Goal: Information Seeking & Learning: Learn about a topic

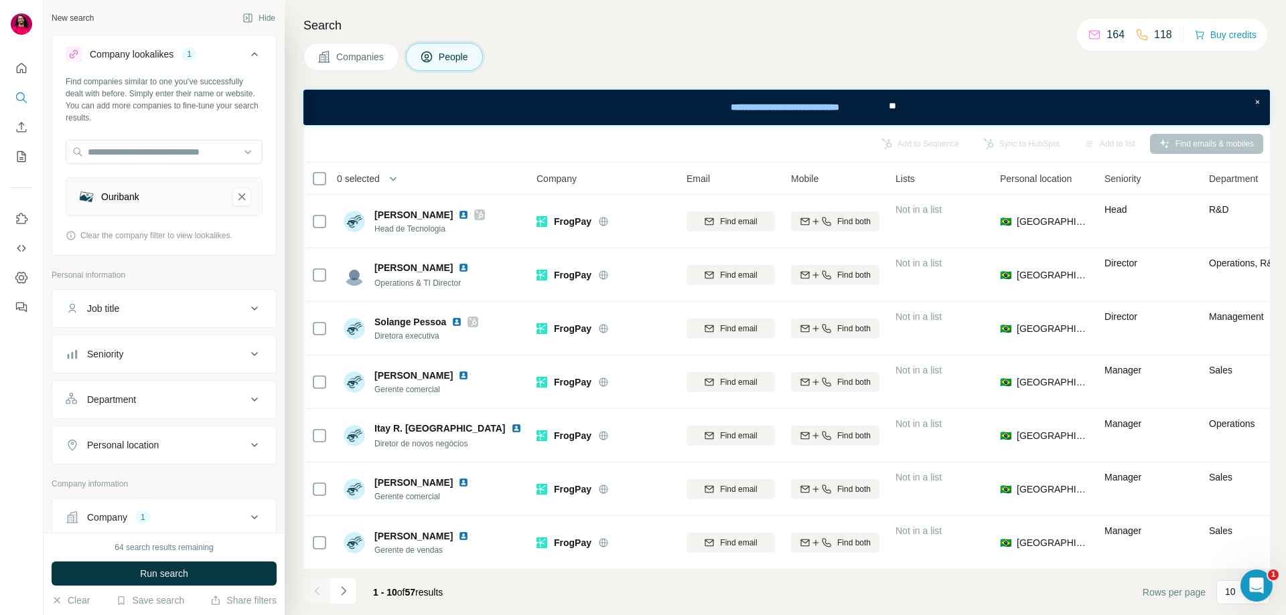
click at [346, 59] on span "Companies" at bounding box center [360, 56] width 49 height 13
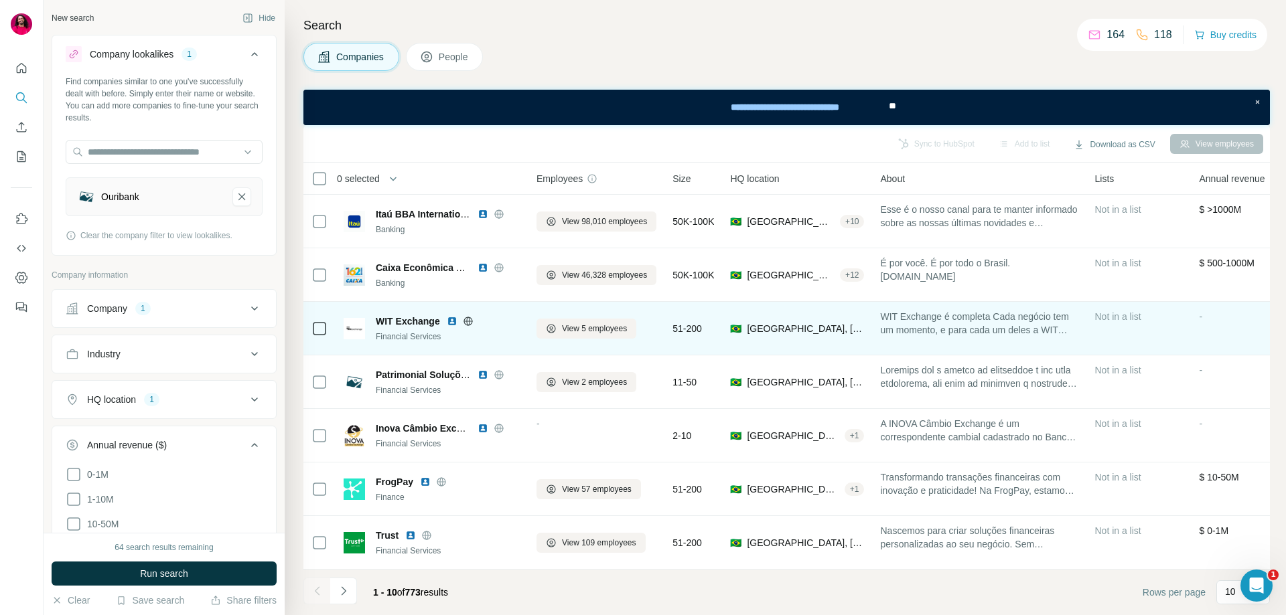
scroll to position [167, 0]
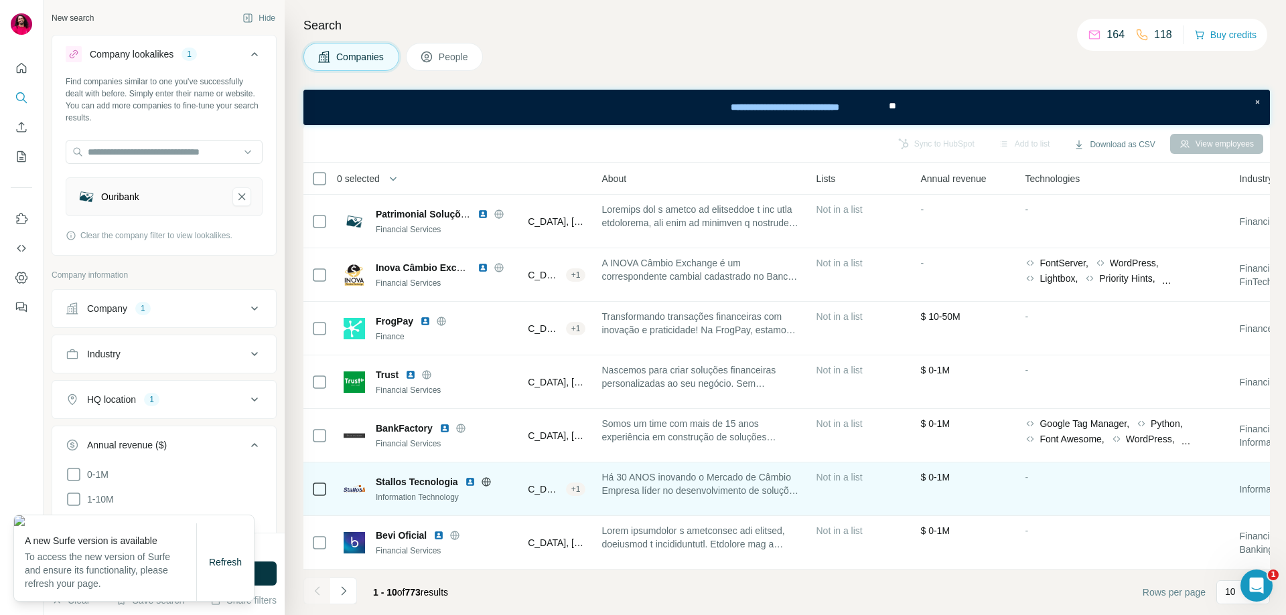
scroll to position [167, 277]
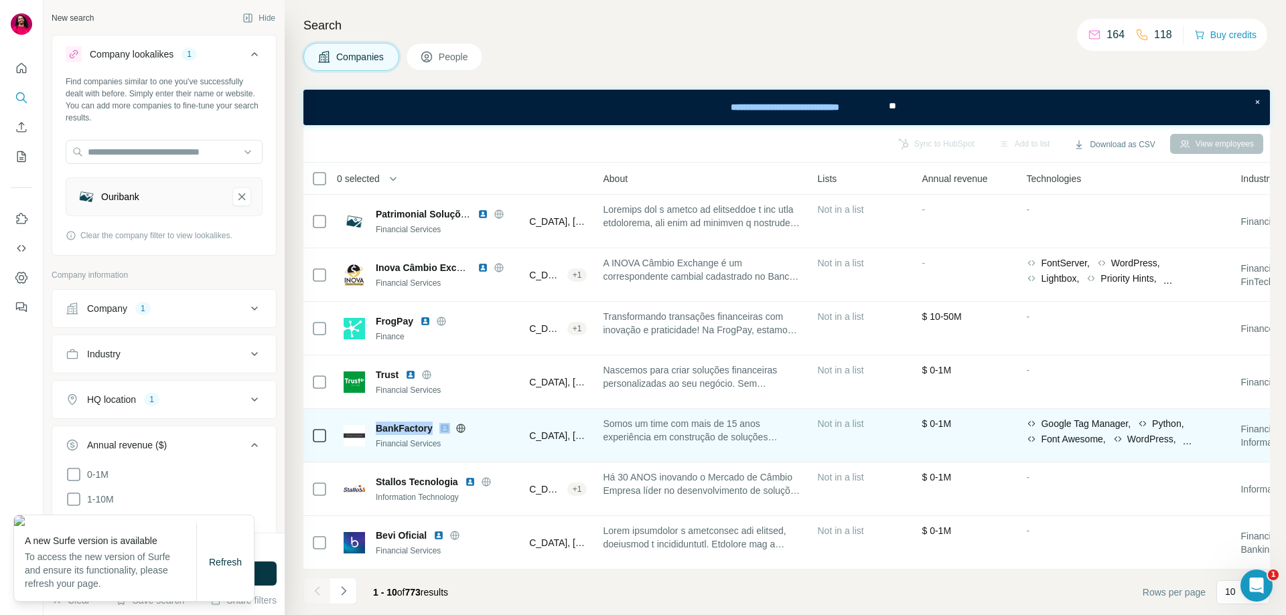
drag, startPoint x: 376, startPoint y: 420, endPoint x: 443, endPoint y: 423, distance: 66.4
click at [443, 423] on div "BankFactory" at bounding box center [448, 428] width 145 height 13
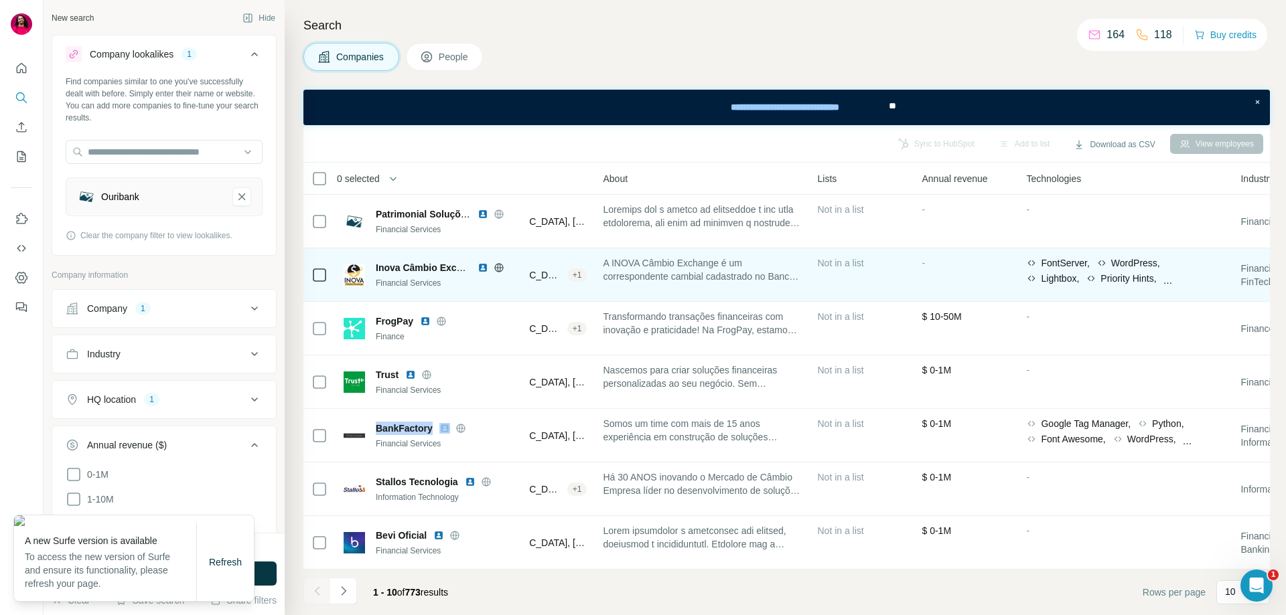
copy span "BankFactory"
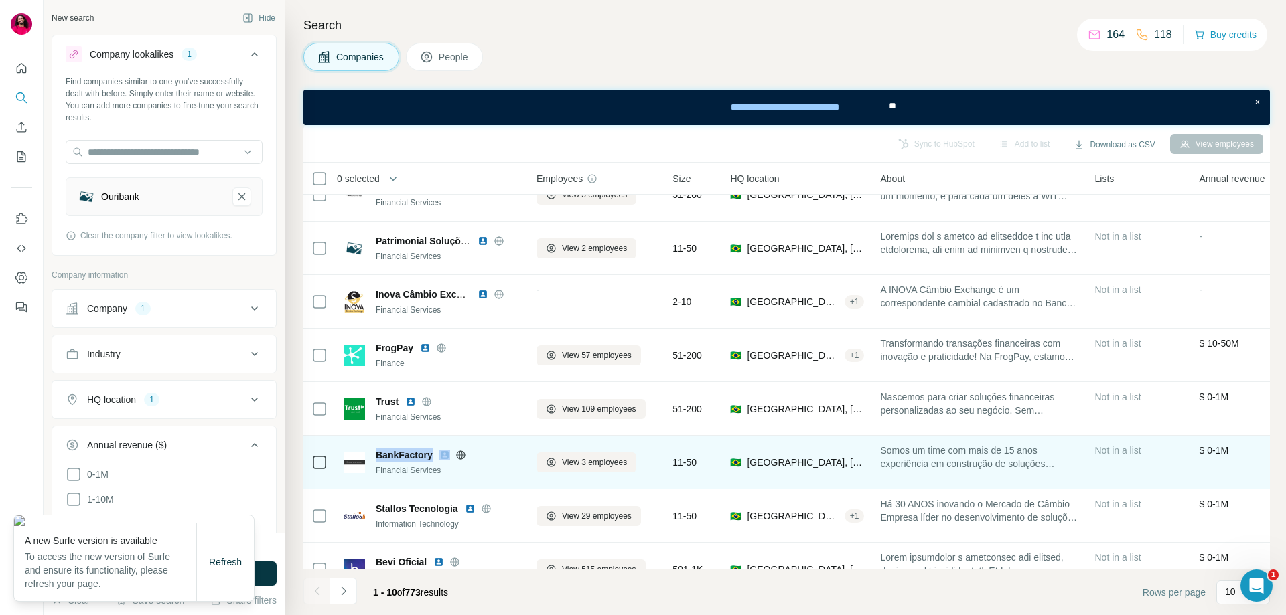
scroll to position [167, 0]
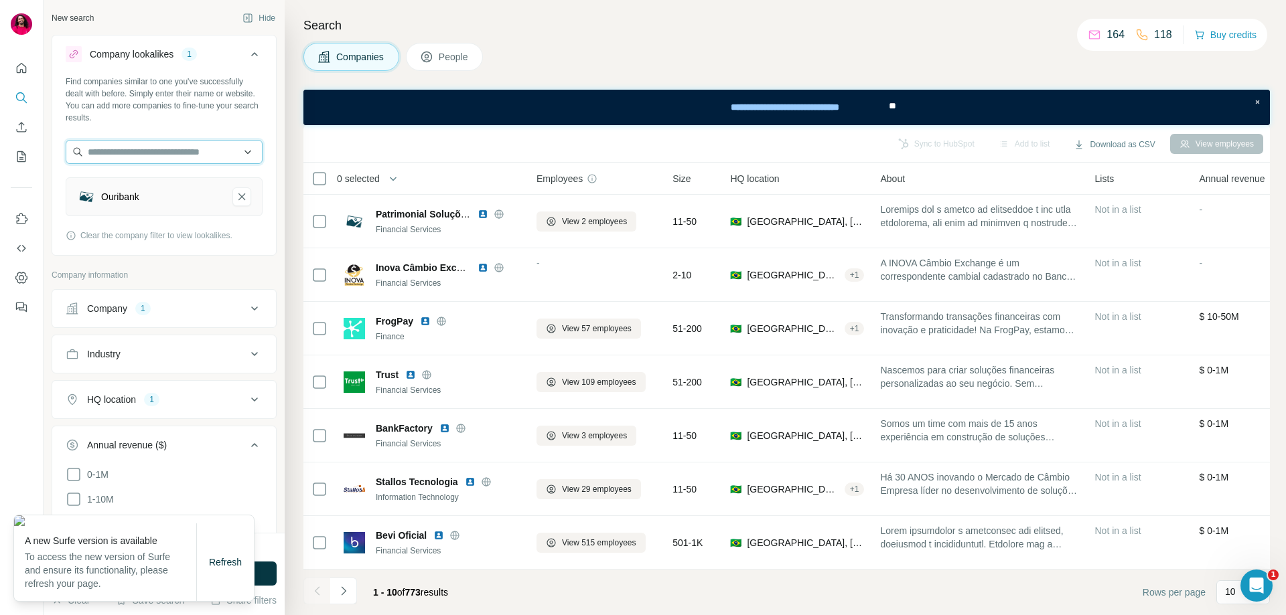
click at [162, 154] on input "text" at bounding box center [164, 152] width 197 height 24
paste input "**********"
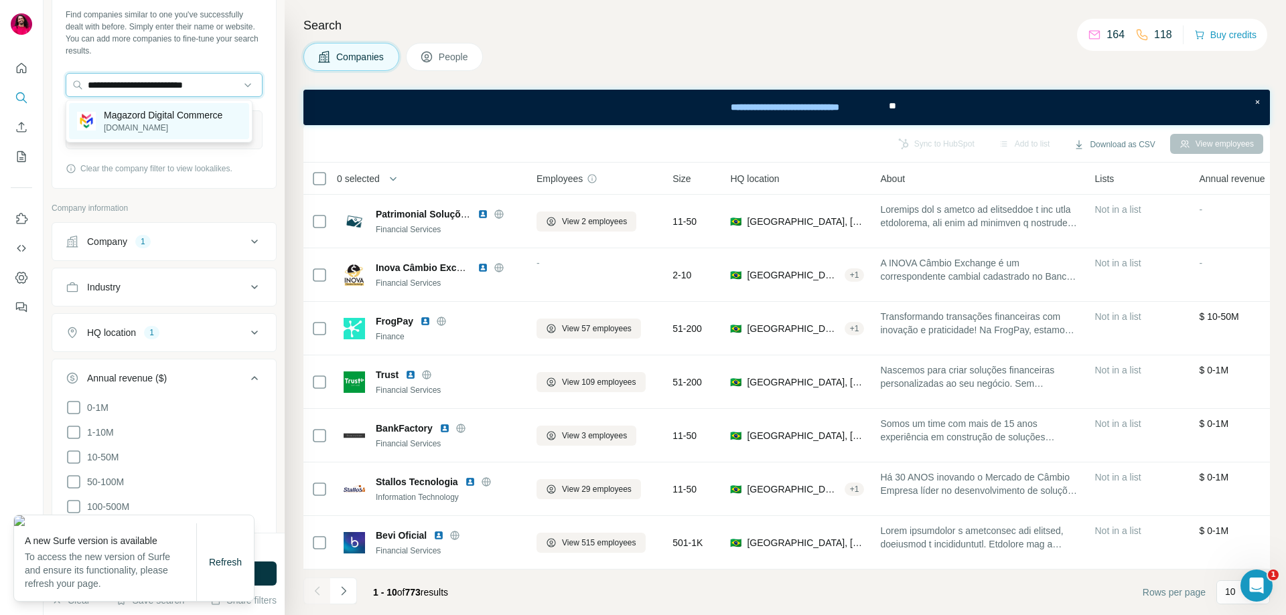
type input "**********"
click at [167, 119] on p "Magazord Digital Commerce" at bounding box center [163, 114] width 119 height 13
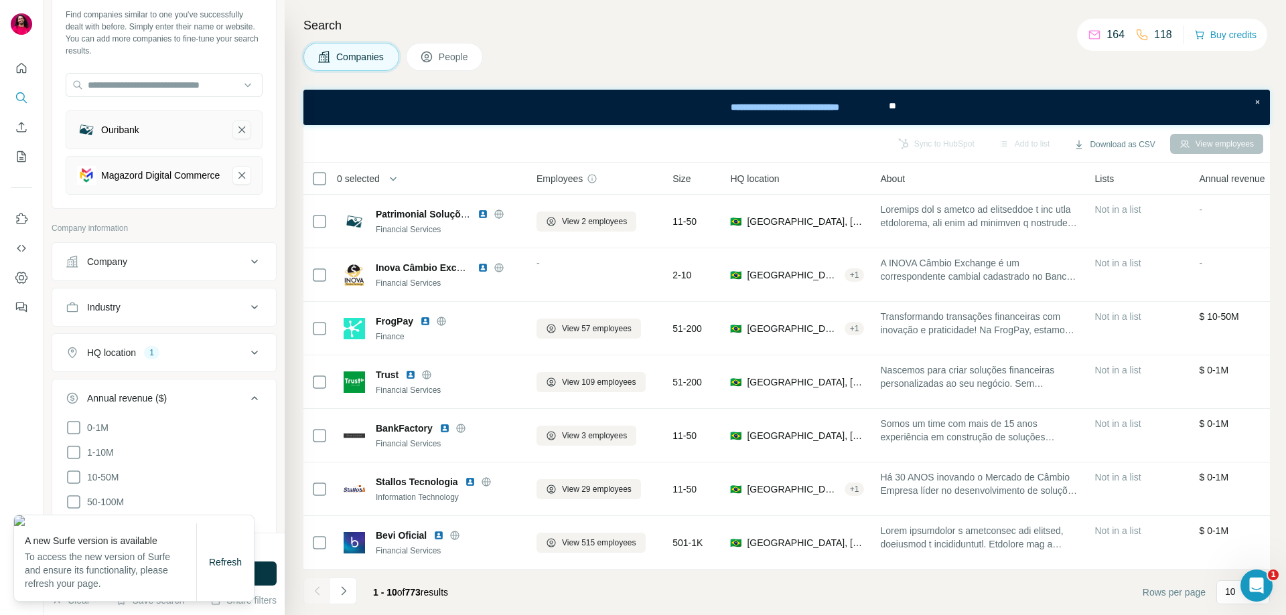
click at [236, 133] on icon "Ouribank-remove-button" at bounding box center [242, 129] width 12 height 13
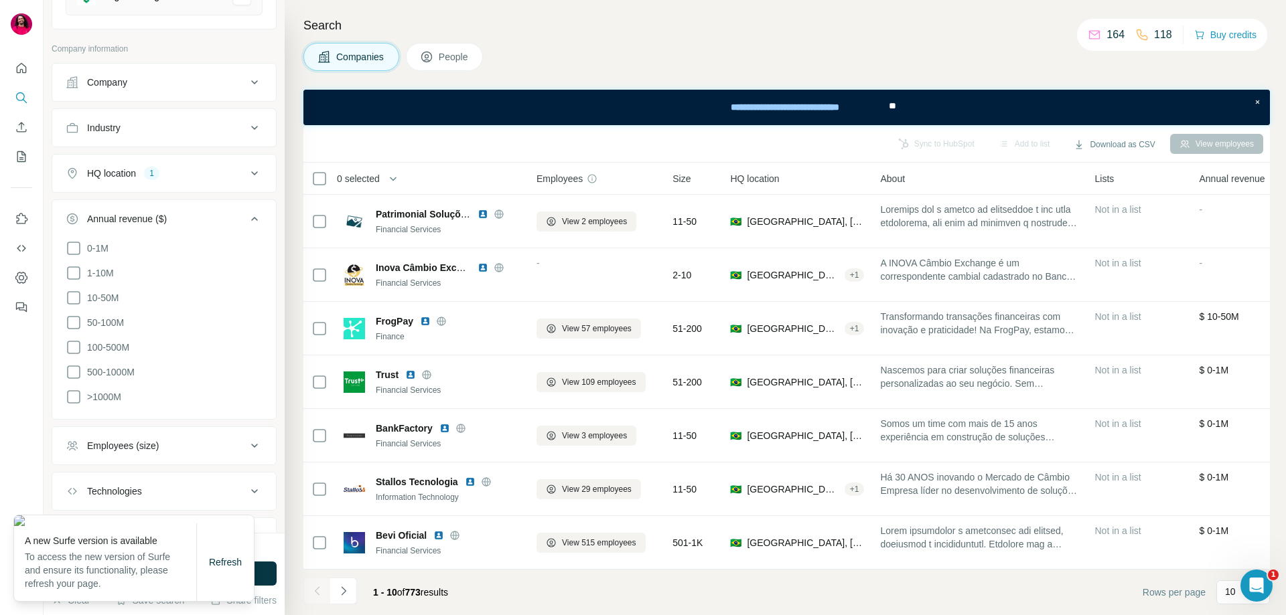
scroll to position [265, 0]
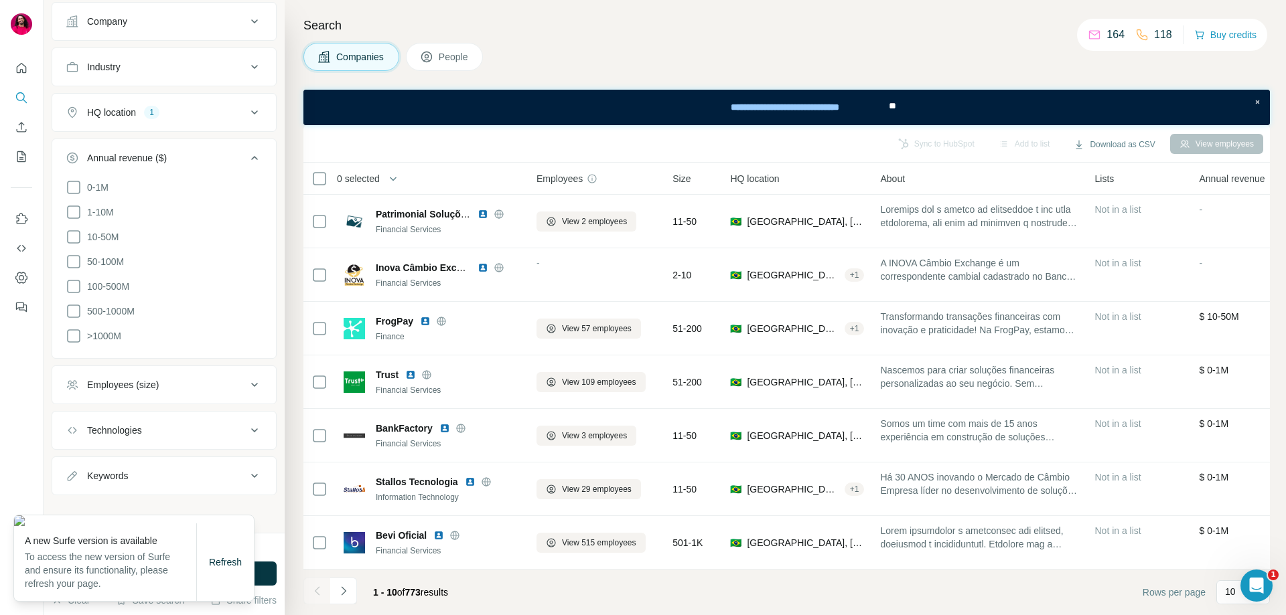
click at [268, 540] on div "64 search results remaining Run search Clear Save search Share filters" at bounding box center [164, 574] width 241 height 82
click at [267, 575] on button "Run search" at bounding box center [164, 574] width 225 height 24
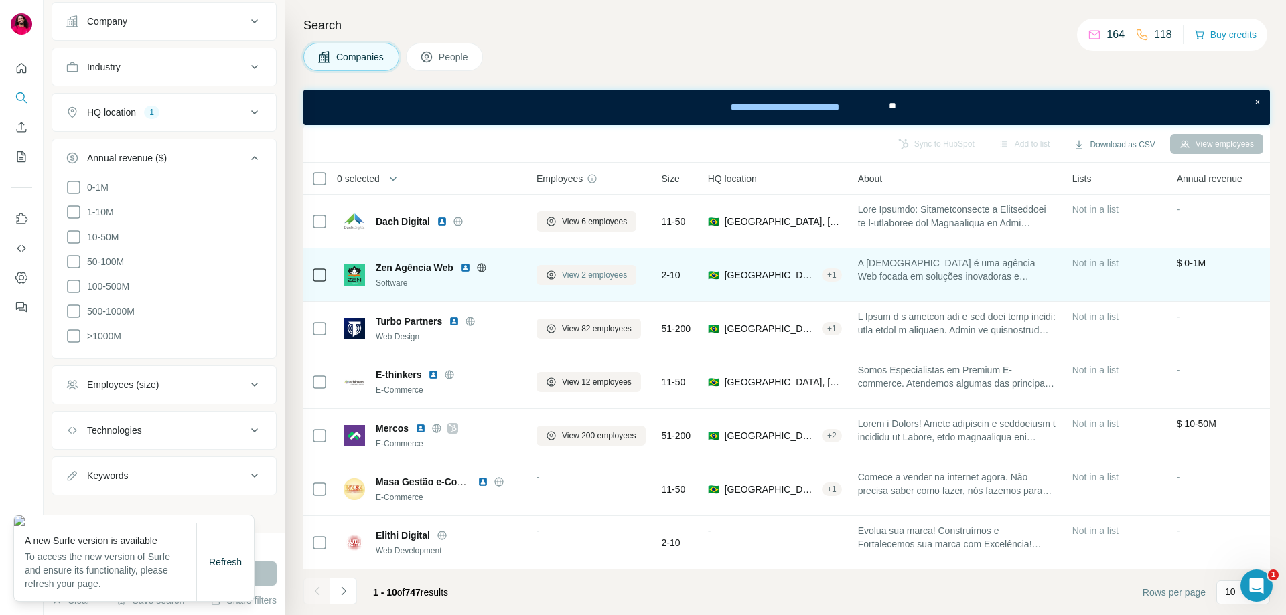
scroll to position [0, 0]
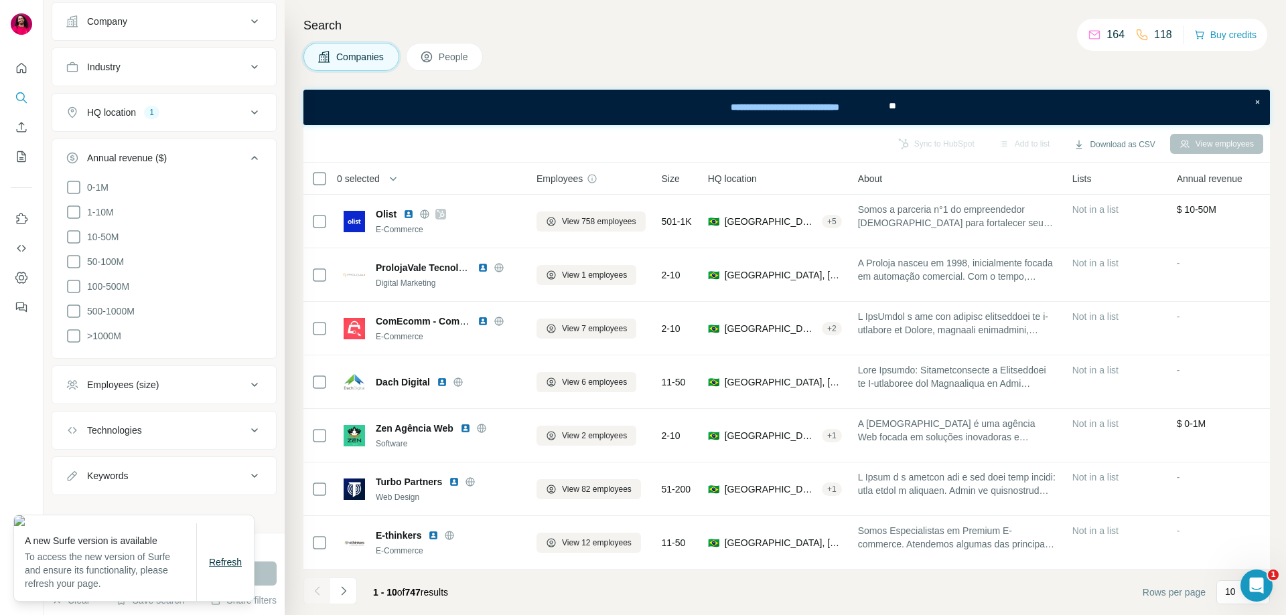
click at [233, 558] on span "Refresh" at bounding box center [225, 562] width 33 height 11
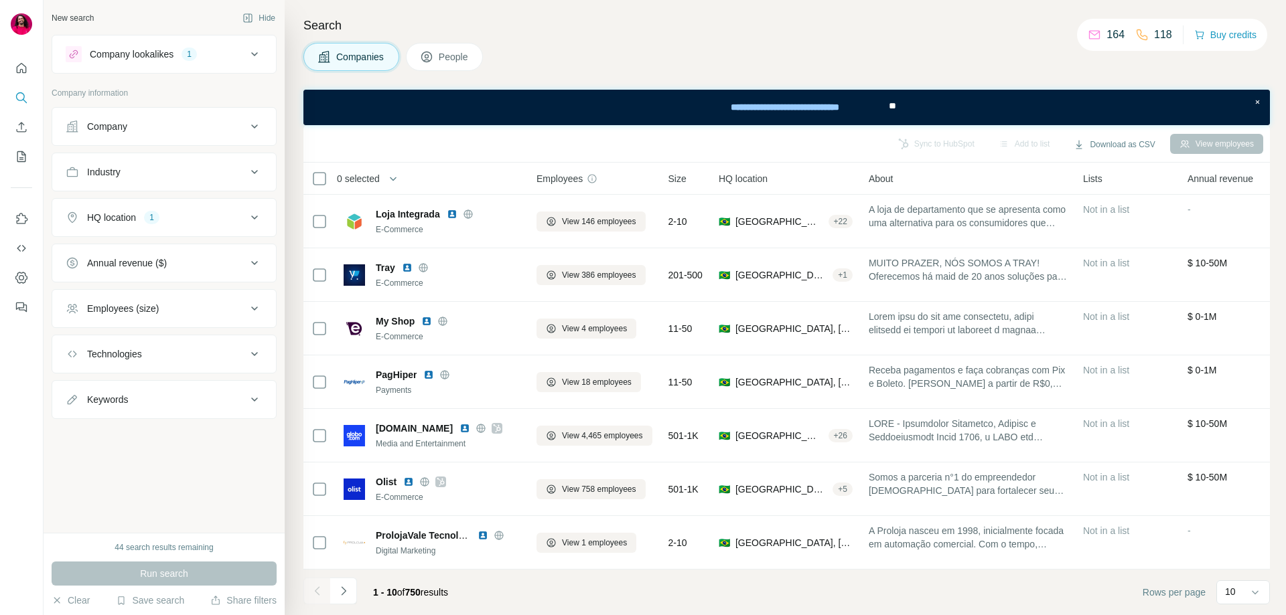
click at [243, 56] on div "Company lookalikes 1" at bounding box center [156, 54] width 181 height 16
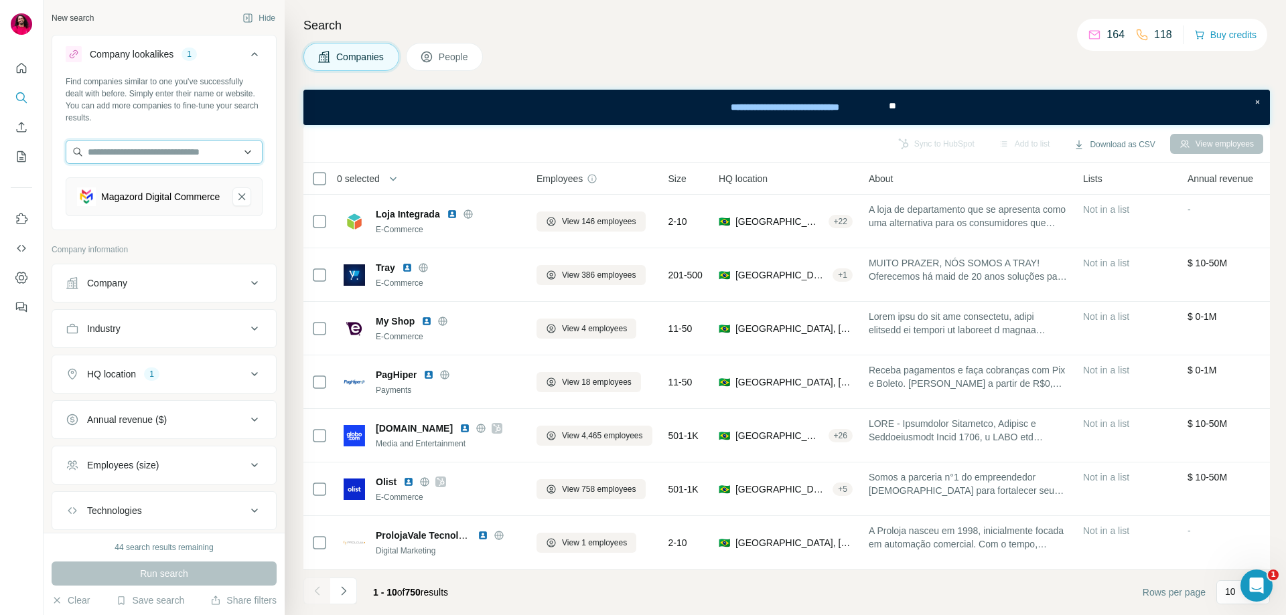
click at [166, 159] on input "text" at bounding box center [164, 152] width 197 height 24
paste input "**********"
type input "**********"
click at [169, 183] on div "ValePay valepay.com.br" at bounding box center [159, 188] width 180 height 36
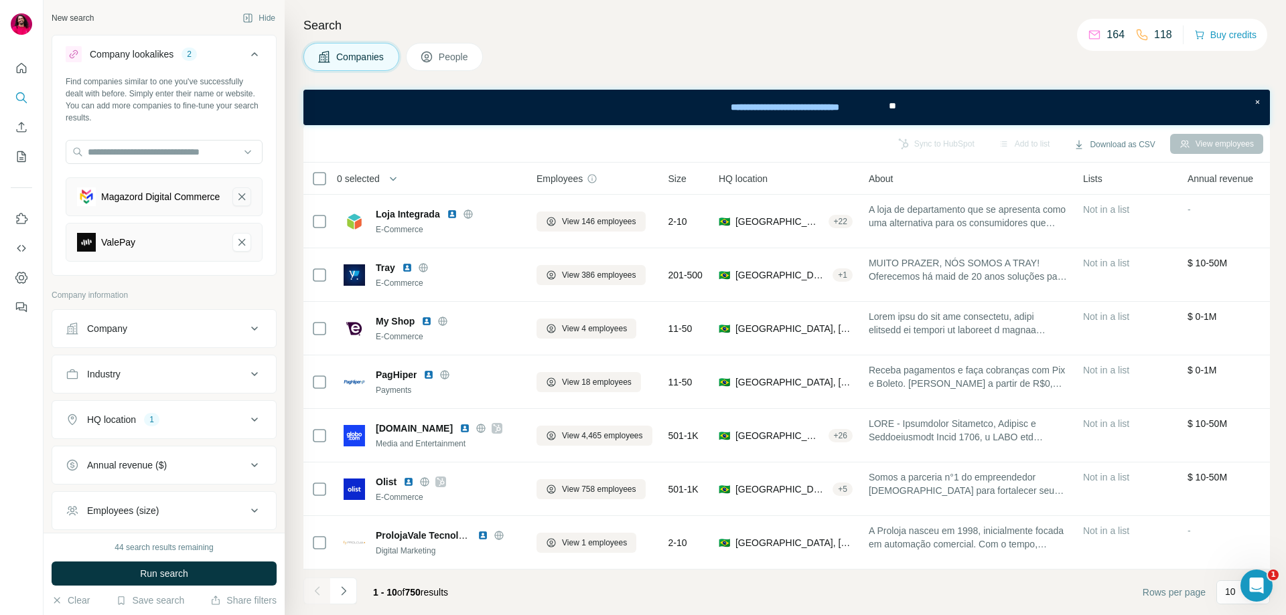
click at [238, 200] on icon "Magazord Digital Commerce-remove-button" at bounding box center [241, 197] width 7 height 7
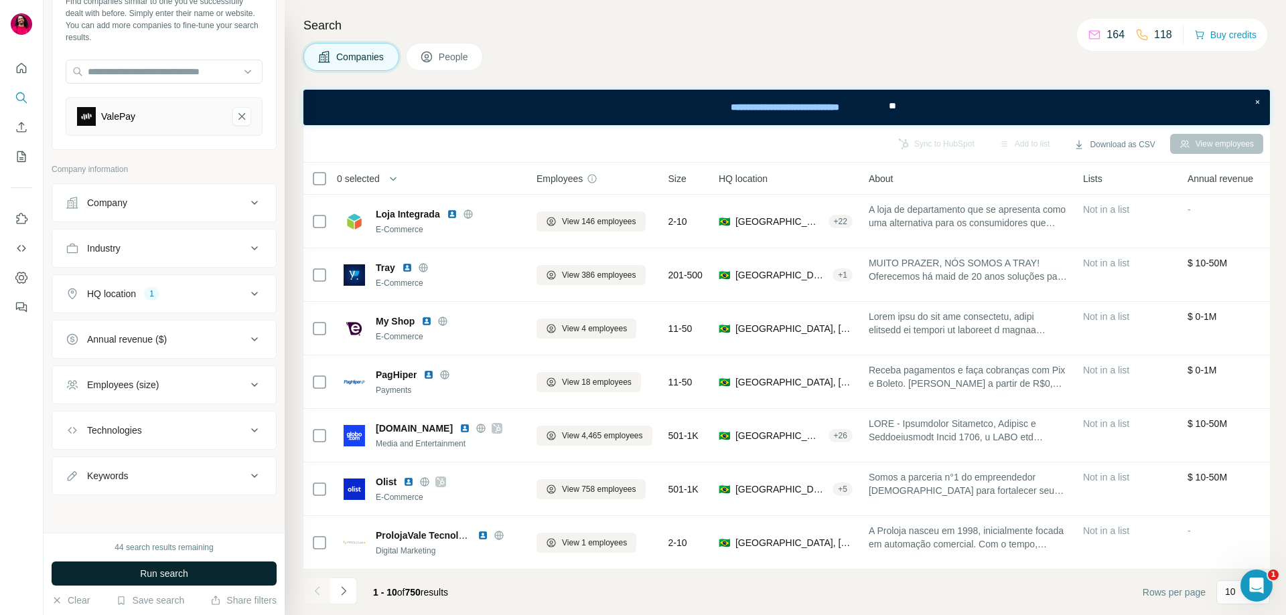
click at [175, 579] on span "Run search" at bounding box center [164, 573] width 48 height 13
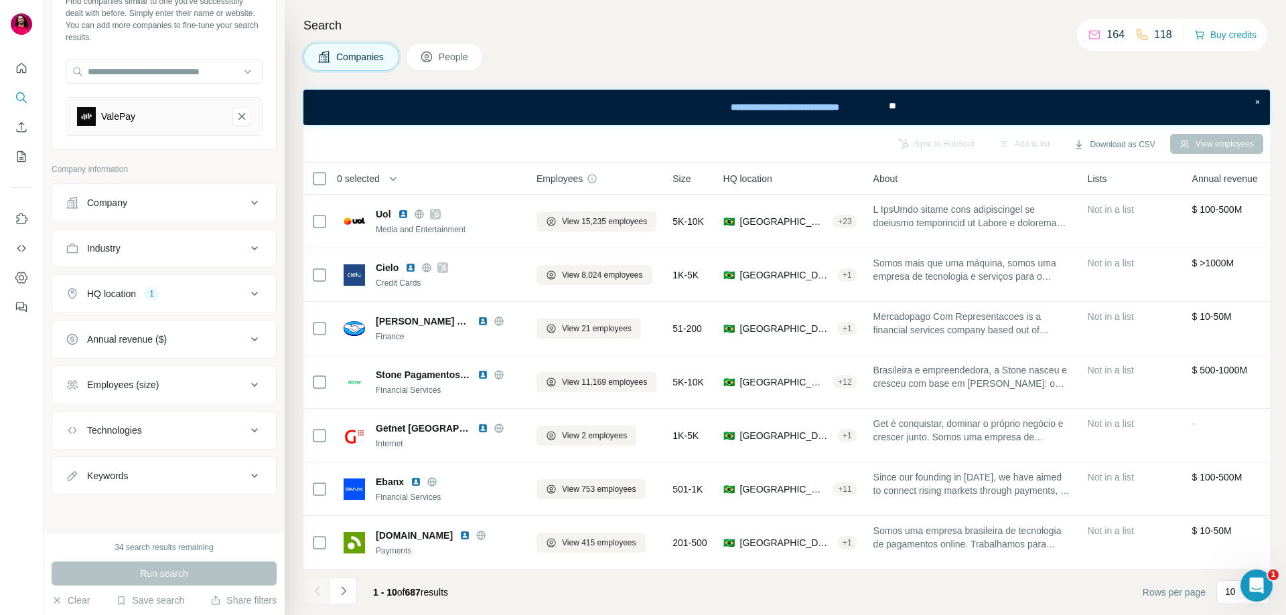
scroll to position [167, 0]
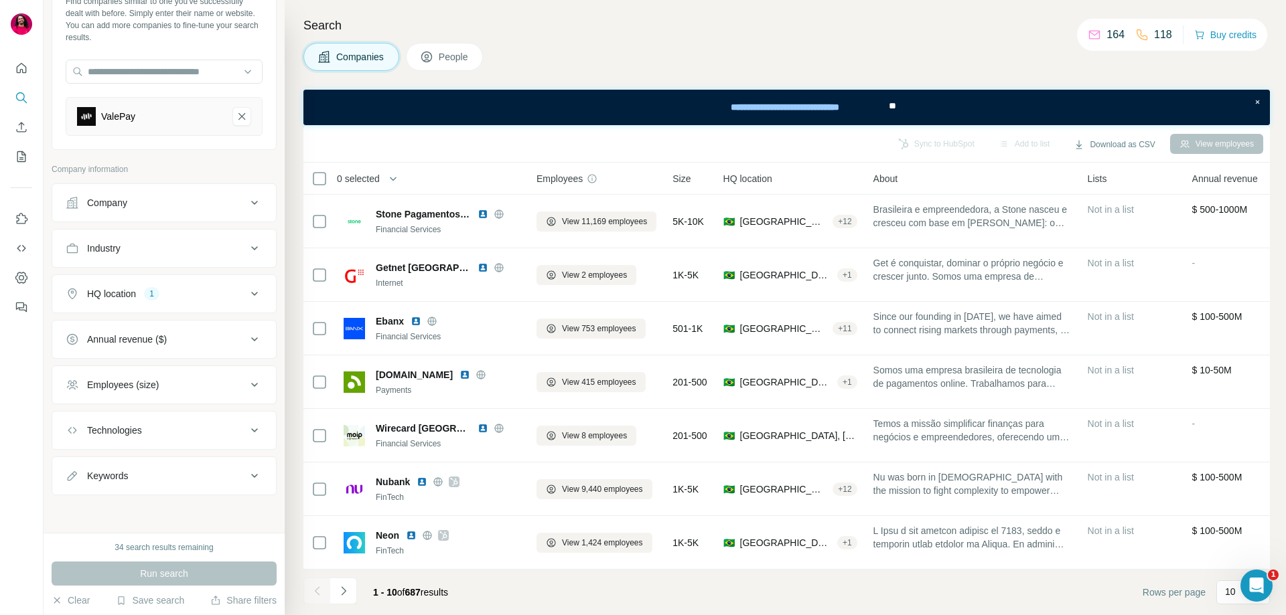
click at [337, 590] on icon "Navigate to next page" at bounding box center [343, 591] width 13 height 13
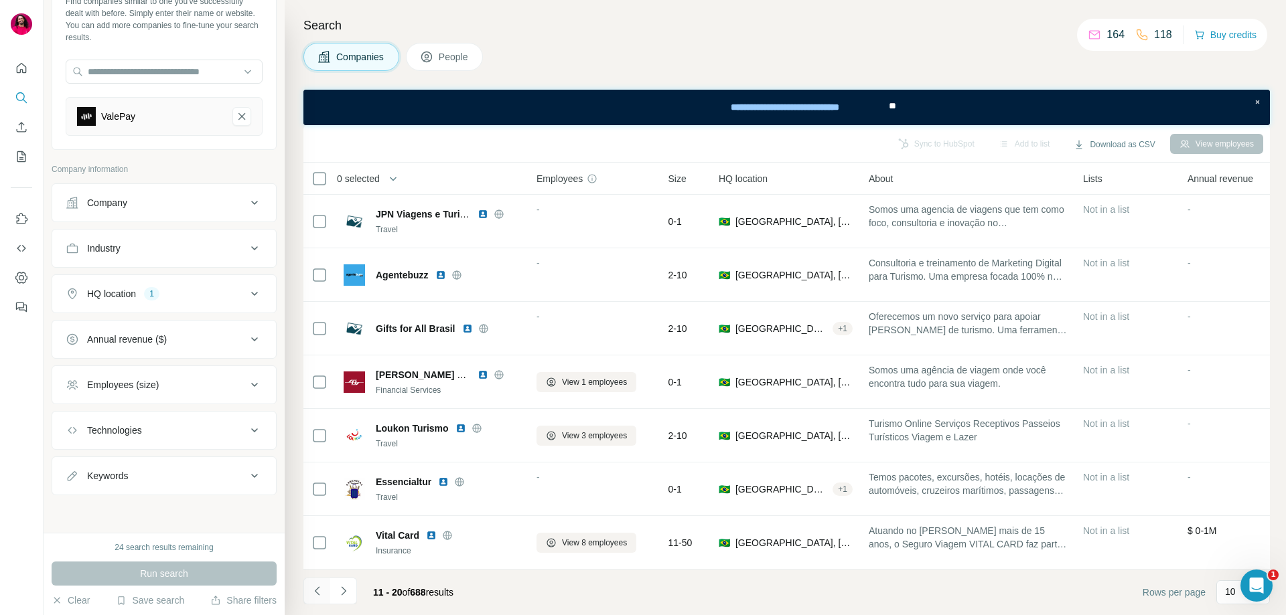
click at [317, 589] on icon "Navigate to previous page" at bounding box center [316, 591] width 5 height 9
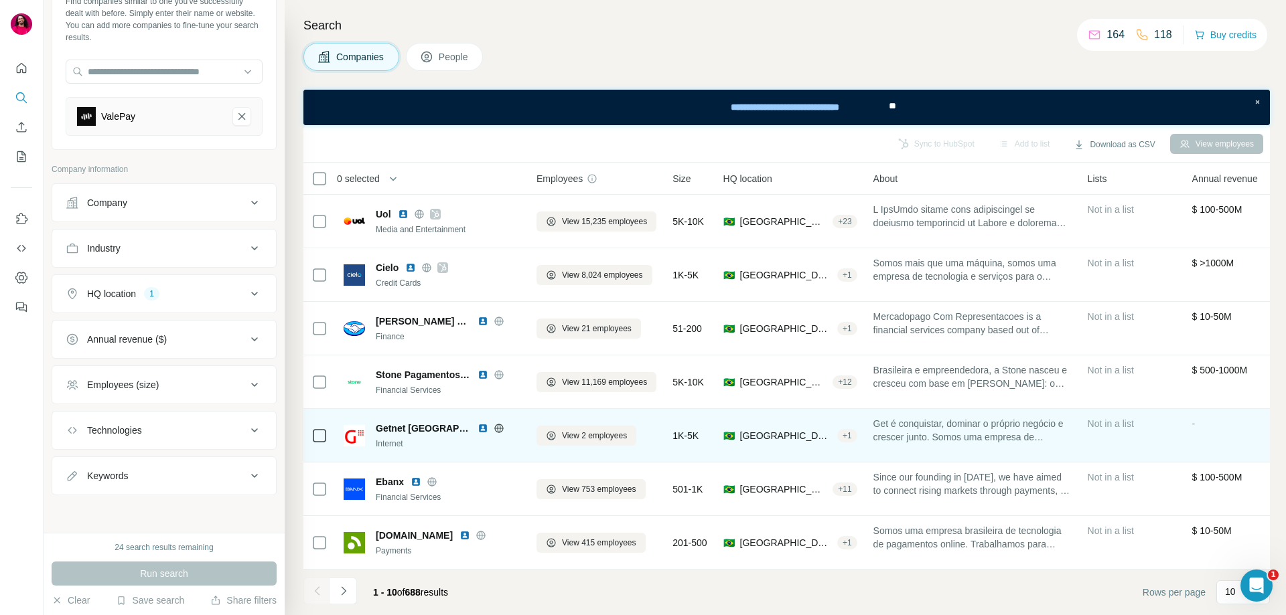
scroll to position [67, 0]
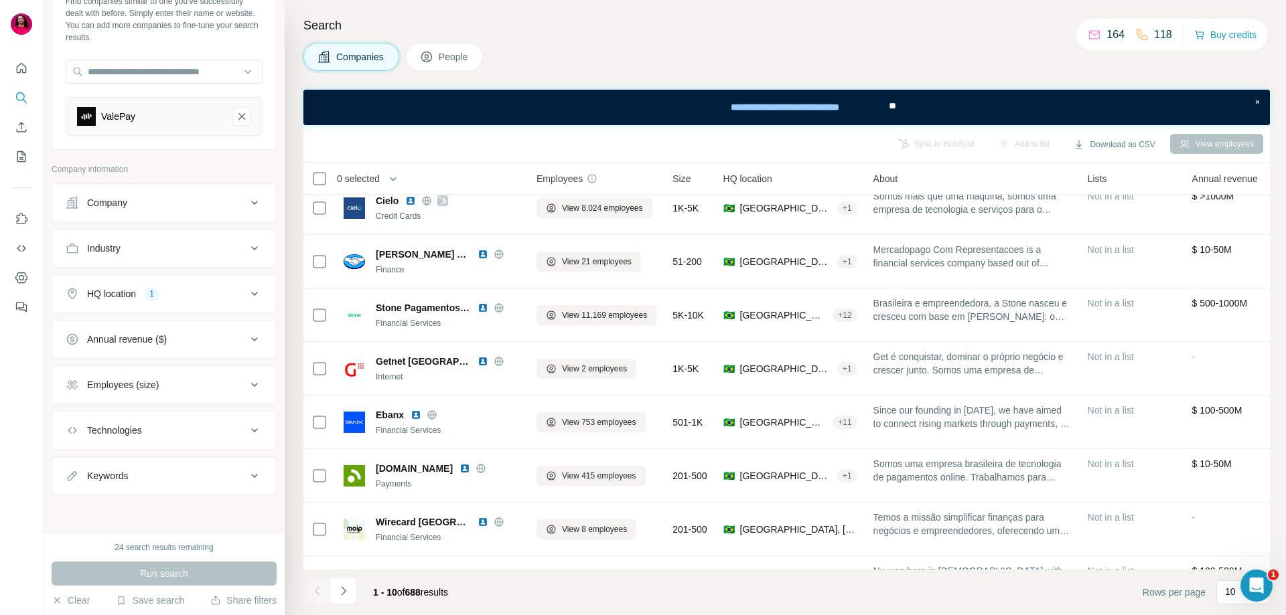
drag, startPoint x: 352, startPoint y: 594, endPoint x: 361, endPoint y: 599, distance: 9.9
click at [358, 598] on div "1 - 10 of 688 results" at bounding box center [380, 592] width 155 height 29
click at [347, 590] on icon "Navigate to next page" at bounding box center [343, 591] width 13 height 13
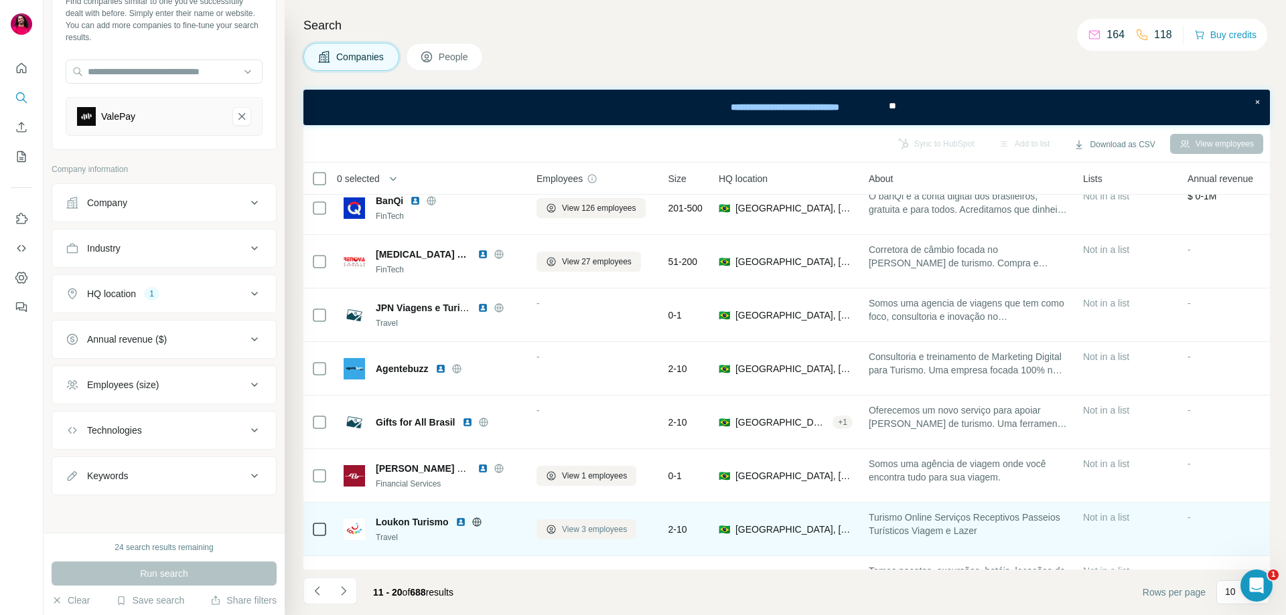
scroll to position [167, 0]
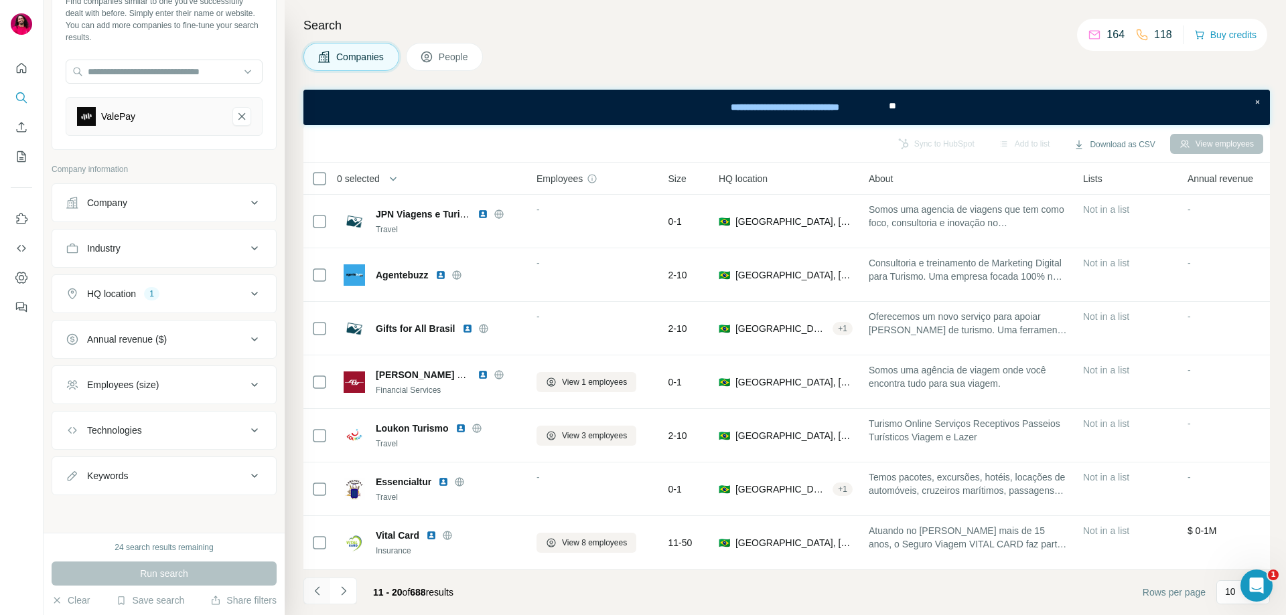
click at [309, 595] on button "Navigate to previous page" at bounding box center [316, 591] width 27 height 27
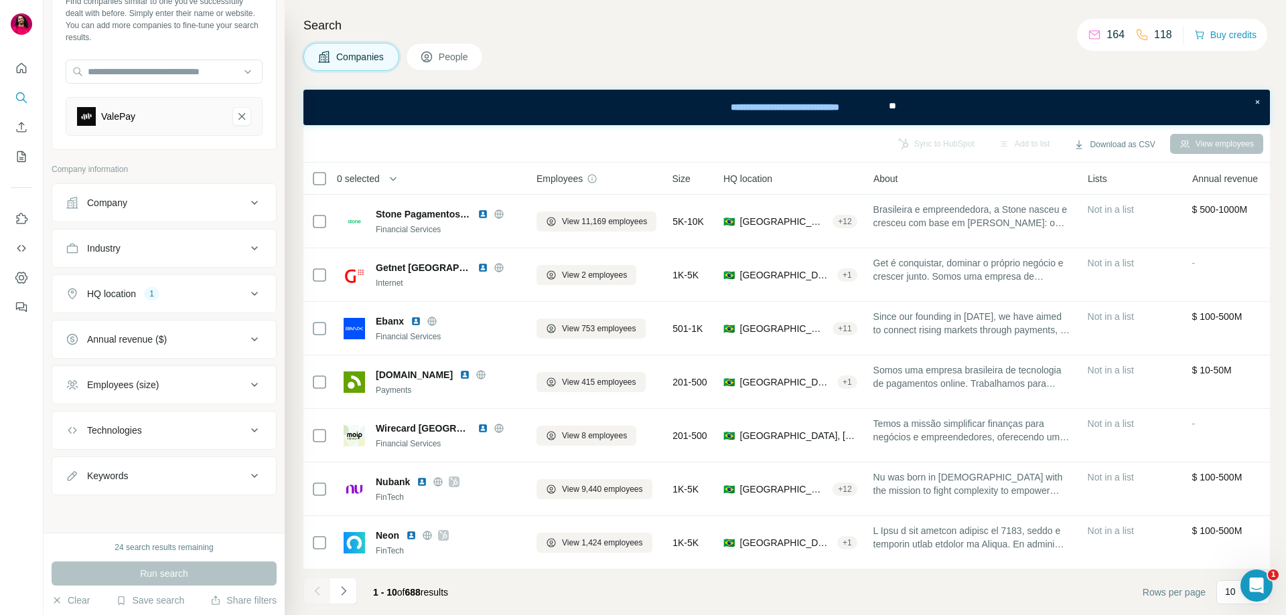
scroll to position [0, 0]
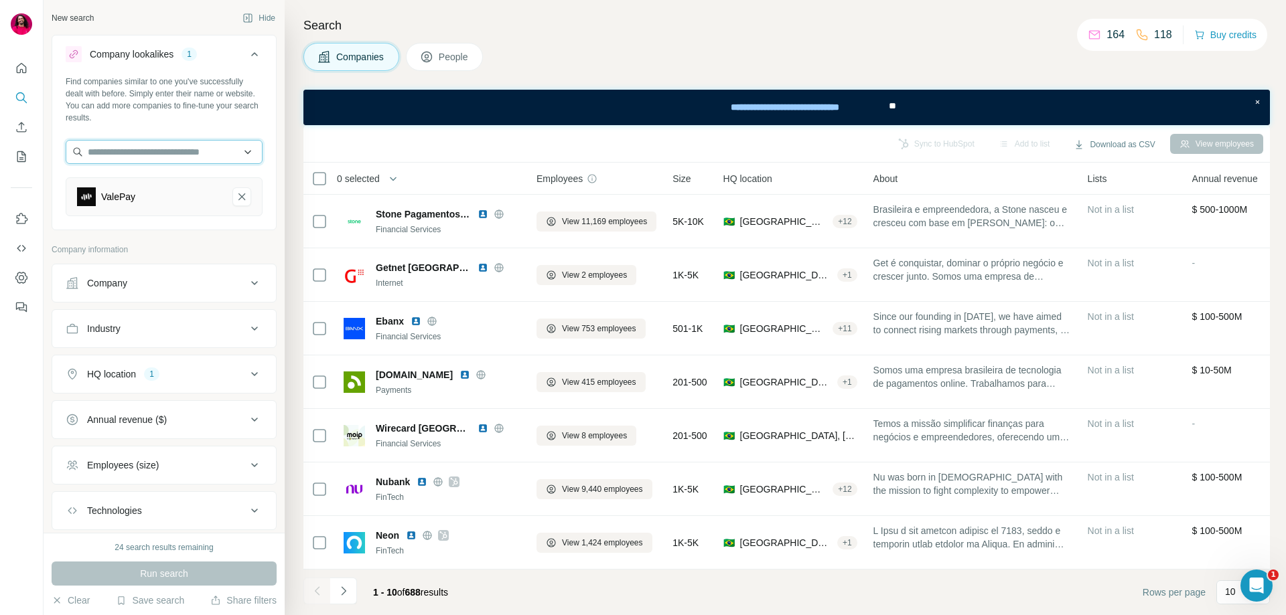
click at [214, 152] on input "text" at bounding box center [164, 152] width 197 height 24
paste input "**********"
type input "**********"
click at [161, 192] on p "[DOMAIN_NAME]" at bounding box center [163, 195] width 119 height 12
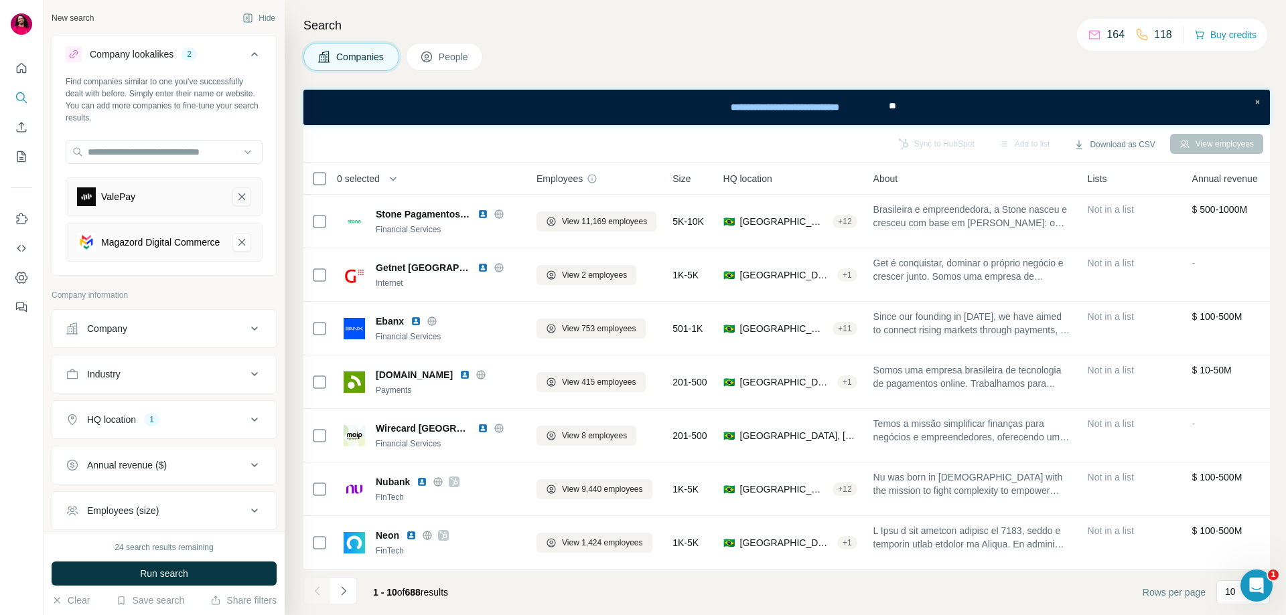
click at [236, 200] on icon "ValePay-remove-button" at bounding box center [242, 196] width 12 height 13
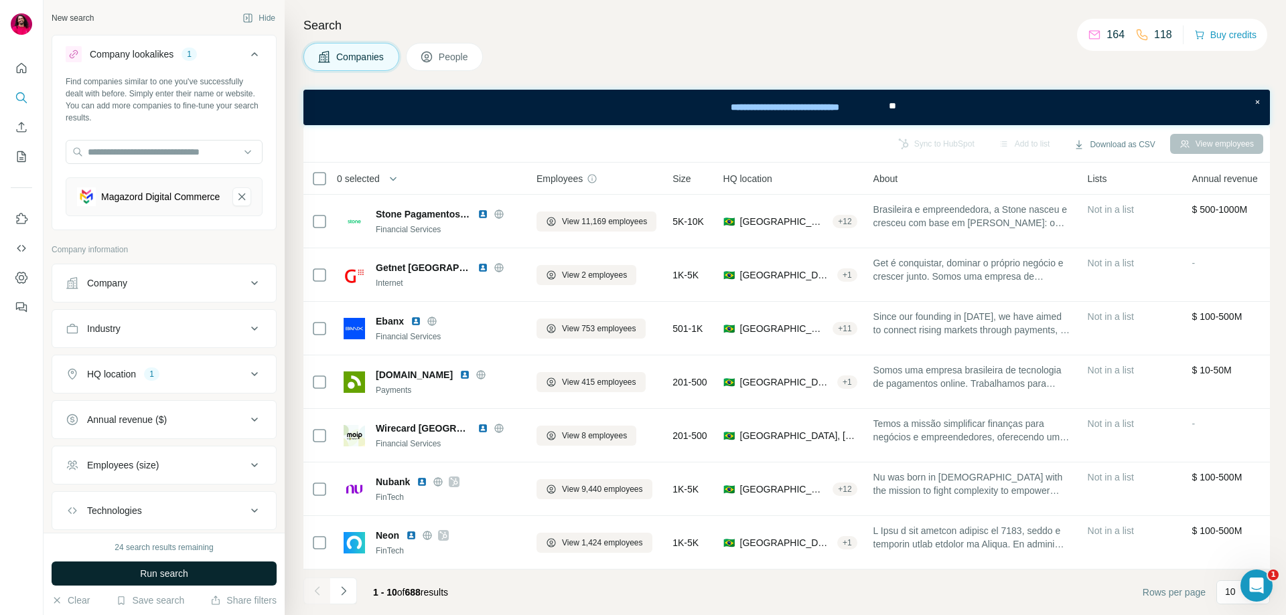
click at [194, 576] on button "Run search" at bounding box center [164, 574] width 225 height 24
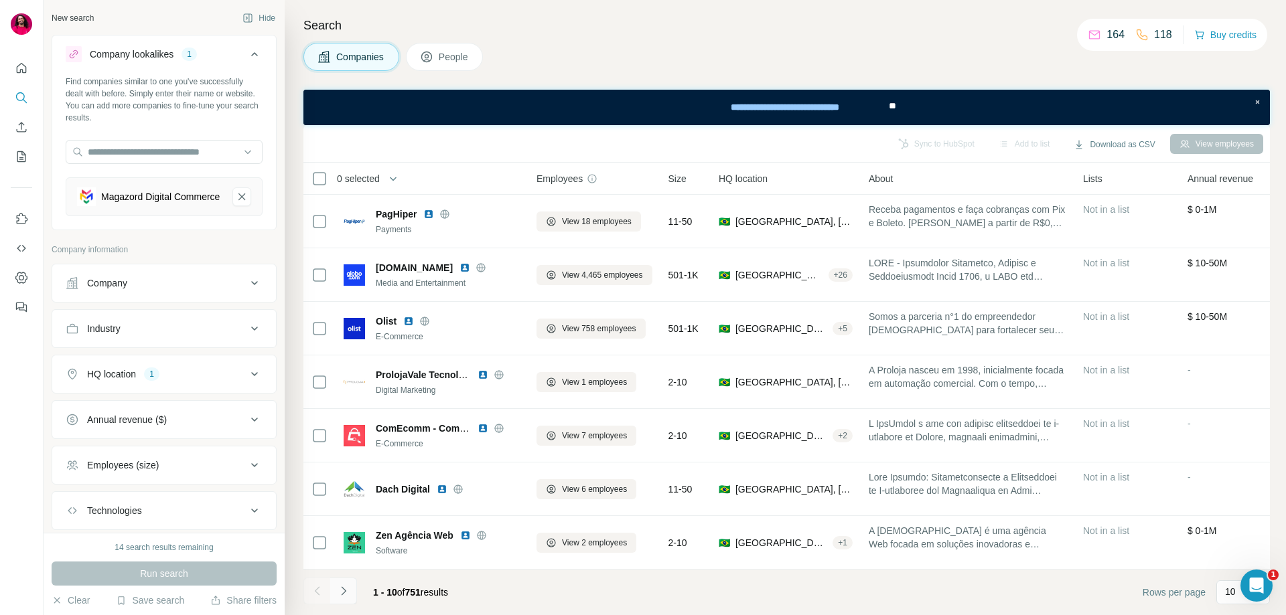
click at [348, 593] on icon "Navigate to next page" at bounding box center [343, 591] width 13 height 13
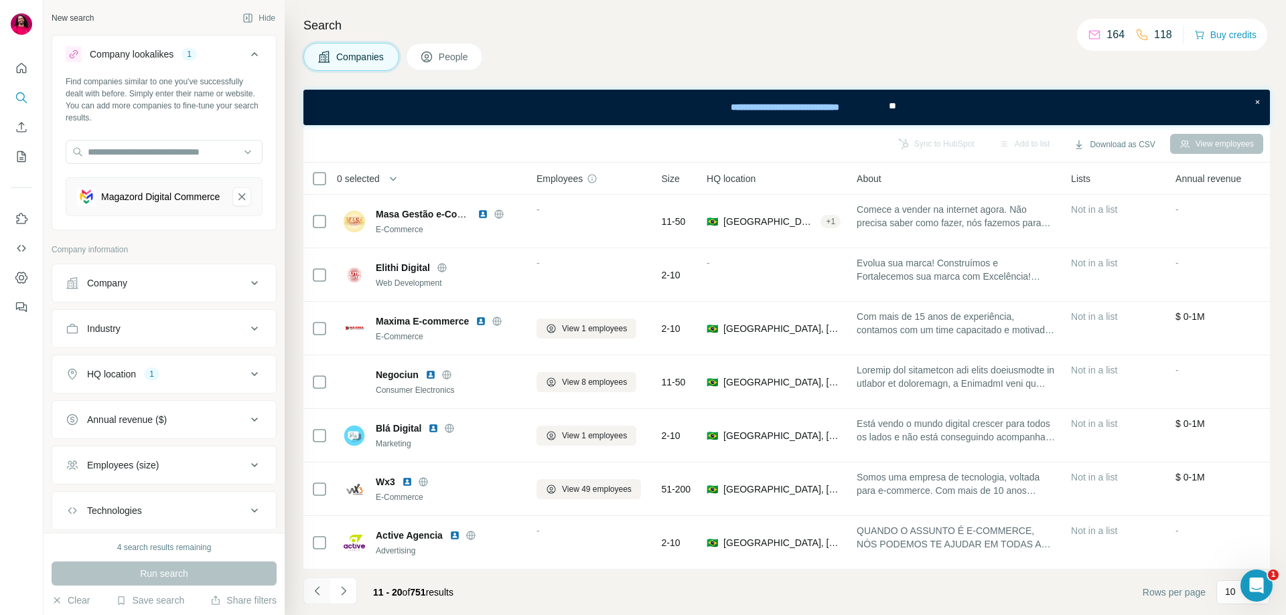
click at [313, 587] on icon "Navigate to previous page" at bounding box center [317, 591] width 13 height 13
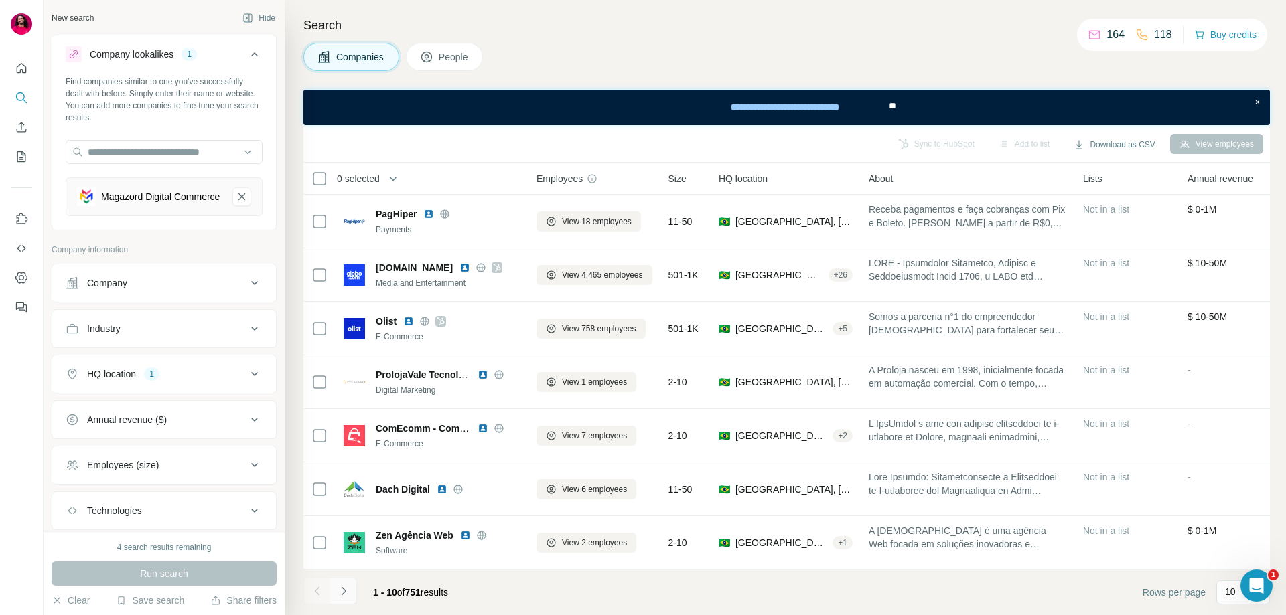
click at [347, 593] on icon "Navigate to next page" at bounding box center [343, 591] width 13 height 13
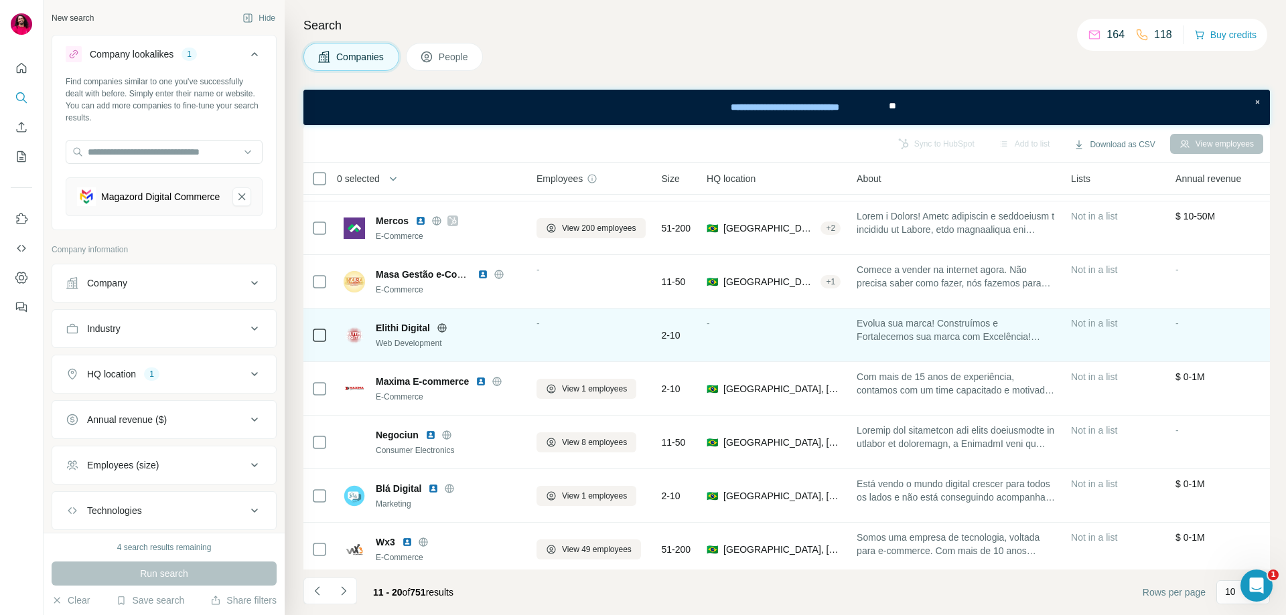
scroll to position [167, 0]
